Goal: Understand process/instructions: Learn how to perform a task or action

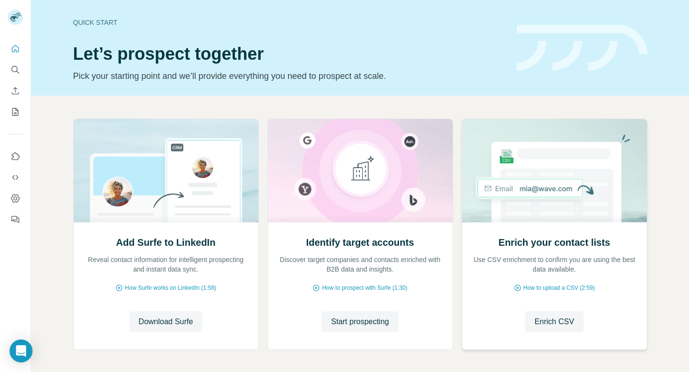
scroll to position [39, 0]
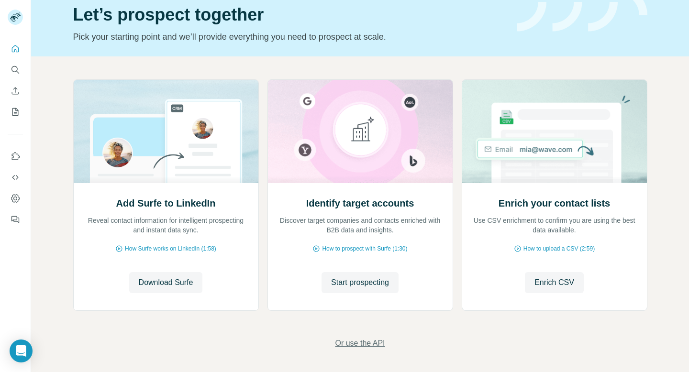
click at [372, 345] on span "Or use the API" at bounding box center [360, 343] width 50 height 11
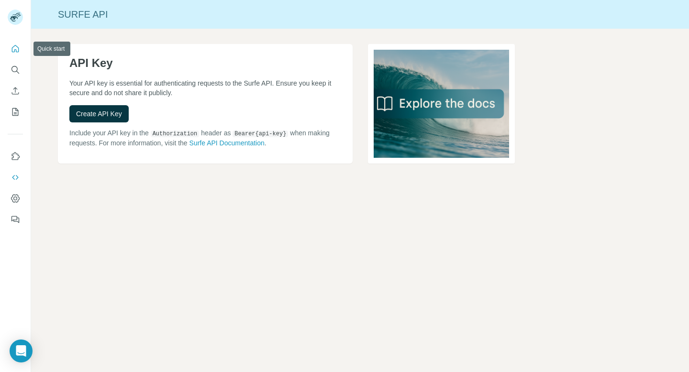
click at [14, 51] on icon "Quick start" at bounding box center [15, 48] width 7 height 7
